Goal: Task Accomplishment & Management: Manage account settings

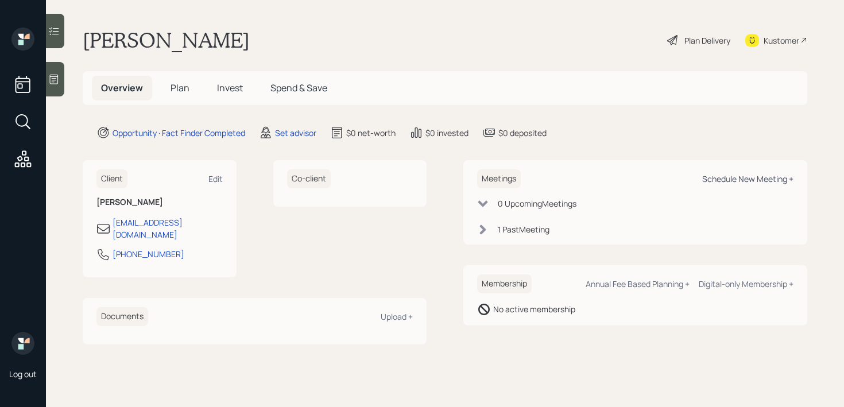
click at [736, 177] on div "Schedule New Meeting +" at bounding box center [747, 178] width 91 height 11
select select "round-[PERSON_NAME]"
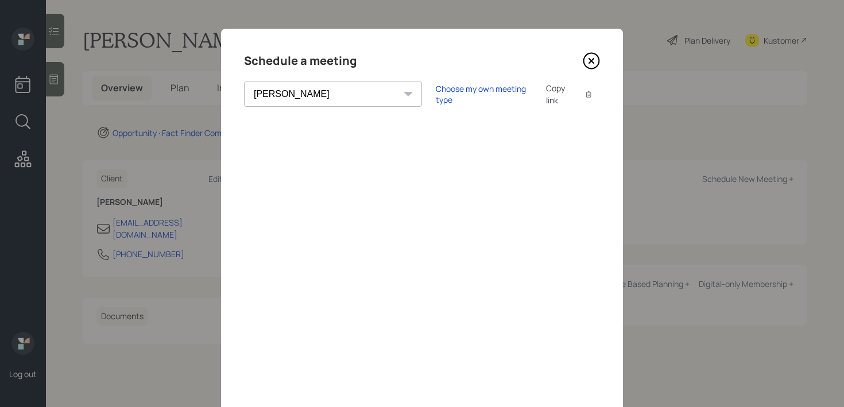
click at [436, 102] on div "Choose my own meeting type Copy link Copy text" at bounding box center [518, 94] width 164 height 24
click at [437, 104] on div "Choose my own meeting type Copy link Copy text" at bounding box center [518, 94] width 164 height 24
click at [437, 91] on div "Choose my own meeting type" at bounding box center [484, 94] width 96 height 22
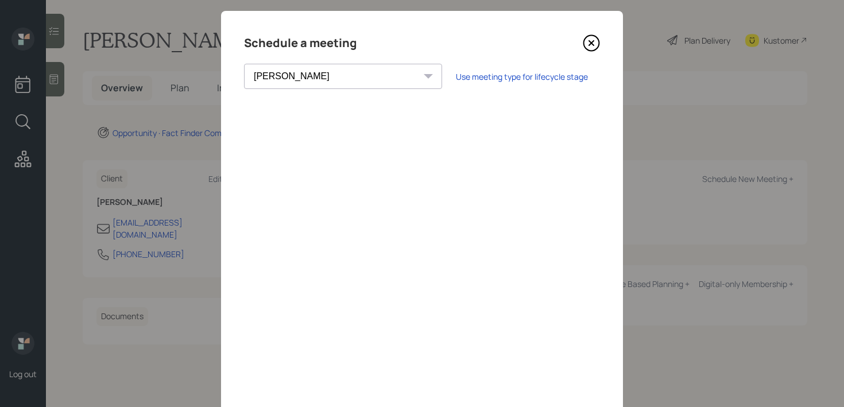
scroll to position [7, 0]
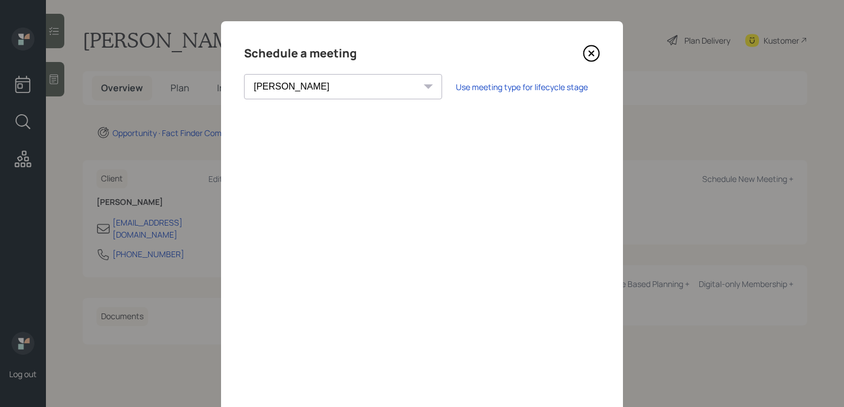
click at [584, 53] on icon at bounding box center [590, 53] width 17 height 17
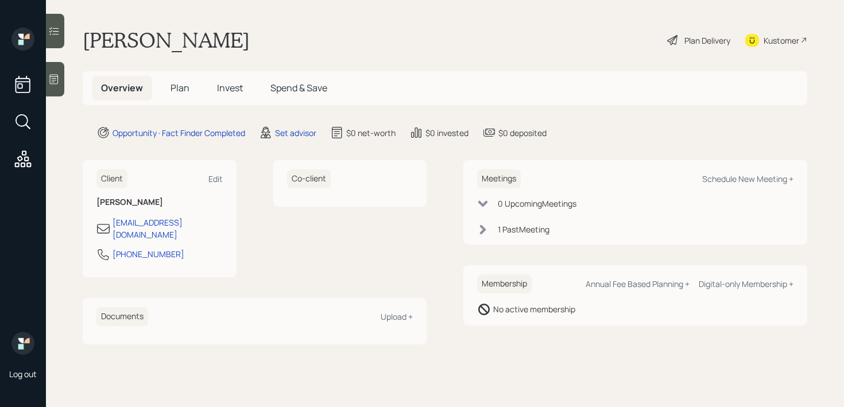
click at [55, 81] on icon at bounding box center [53, 78] width 11 height 11
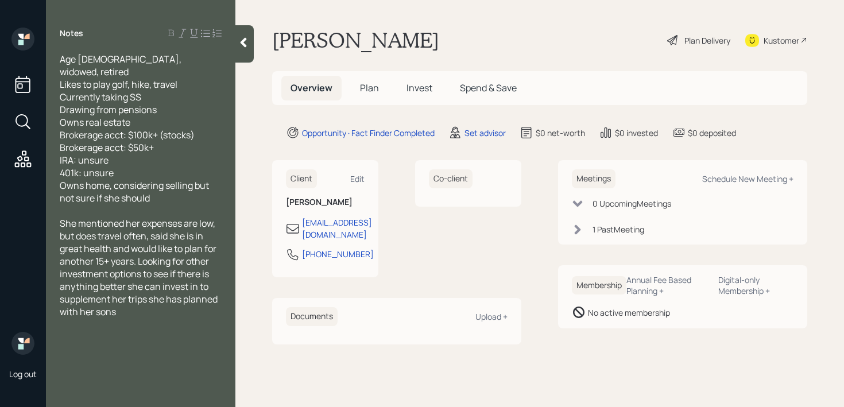
click at [462, 40] on div "[PERSON_NAME] Plan Delivery Kustomer" at bounding box center [539, 40] width 535 height 25
click at [173, 53] on div "Age [DEMOGRAPHIC_DATA], widowed, retired Likes to play golf, hike, travel Curre…" at bounding box center [141, 128] width 162 height 151
click at [236, 53] on div at bounding box center [244, 43] width 18 height 37
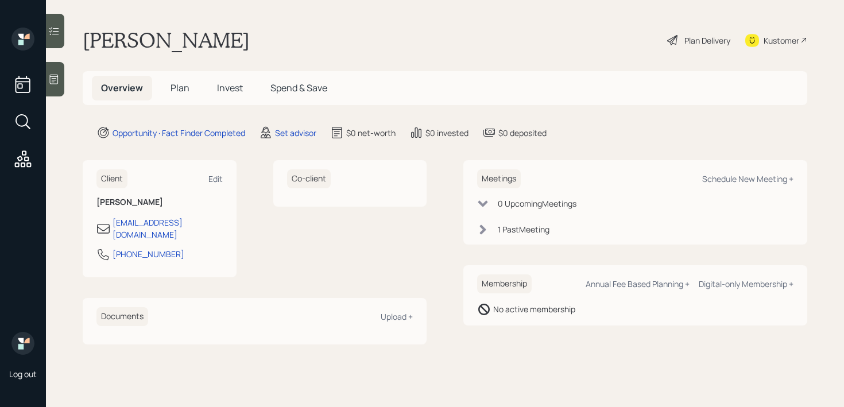
click at [384, 38] on div "[PERSON_NAME] Plan Delivery Kustomer" at bounding box center [445, 40] width 724 height 25
click at [61, 74] on div at bounding box center [55, 79] width 18 height 34
